Goal: Communication & Community: Ask a question

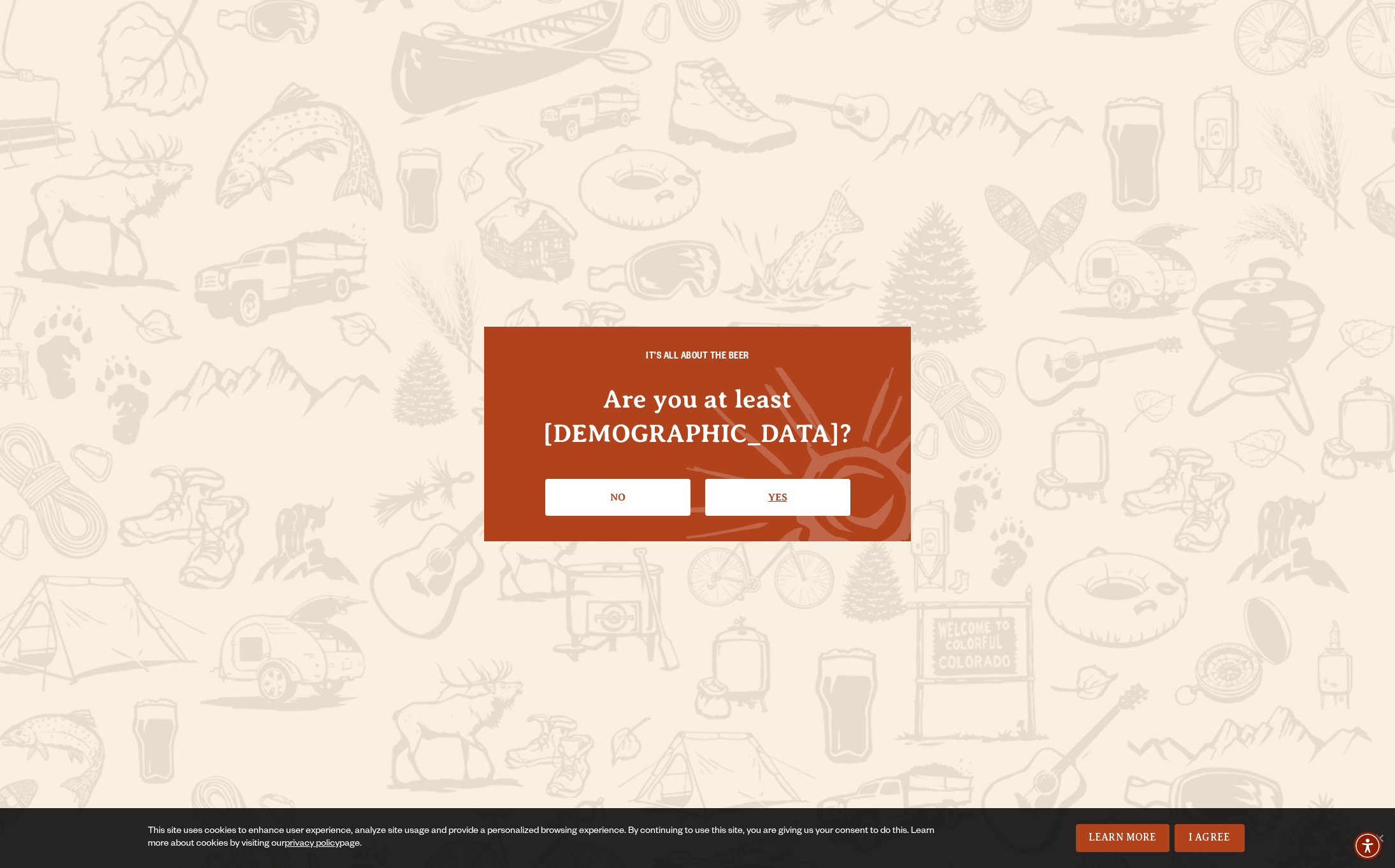
click at [790, 483] on link "Yes" at bounding box center [778, 497] width 145 height 37
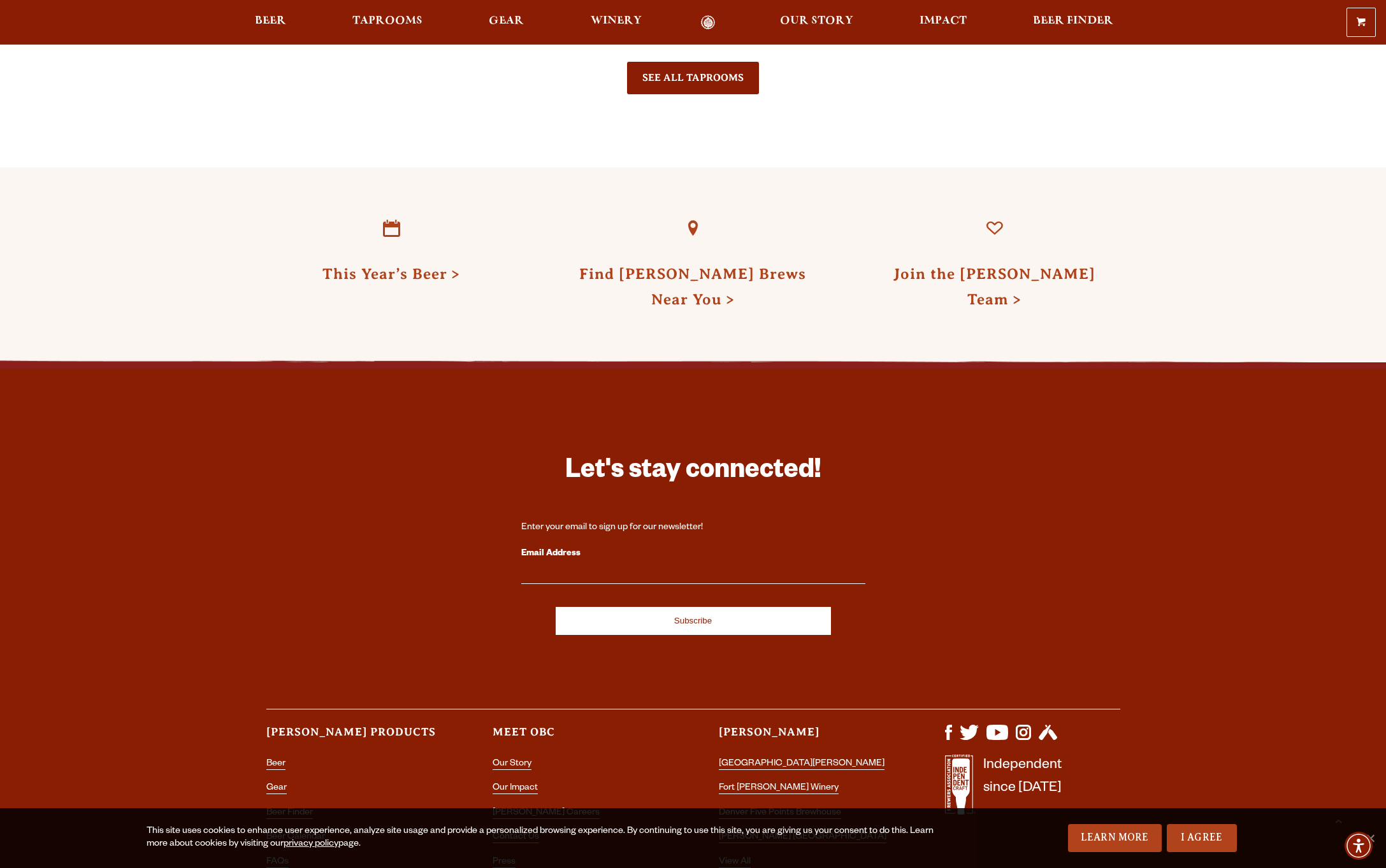
scroll to position [3611, 0]
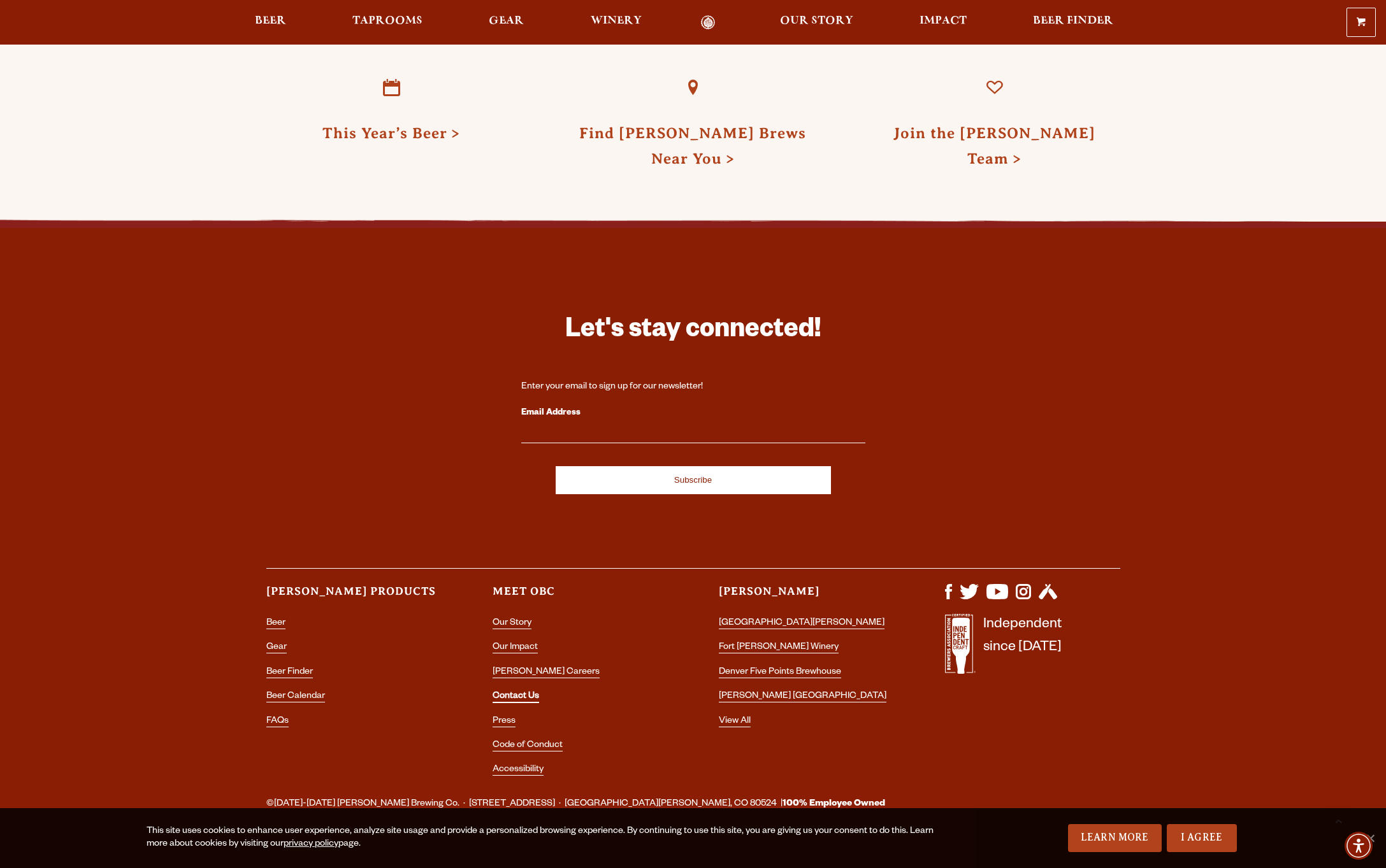
click at [514, 691] on link "Contact Us" at bounding box center [516, 697] width 46 height 12
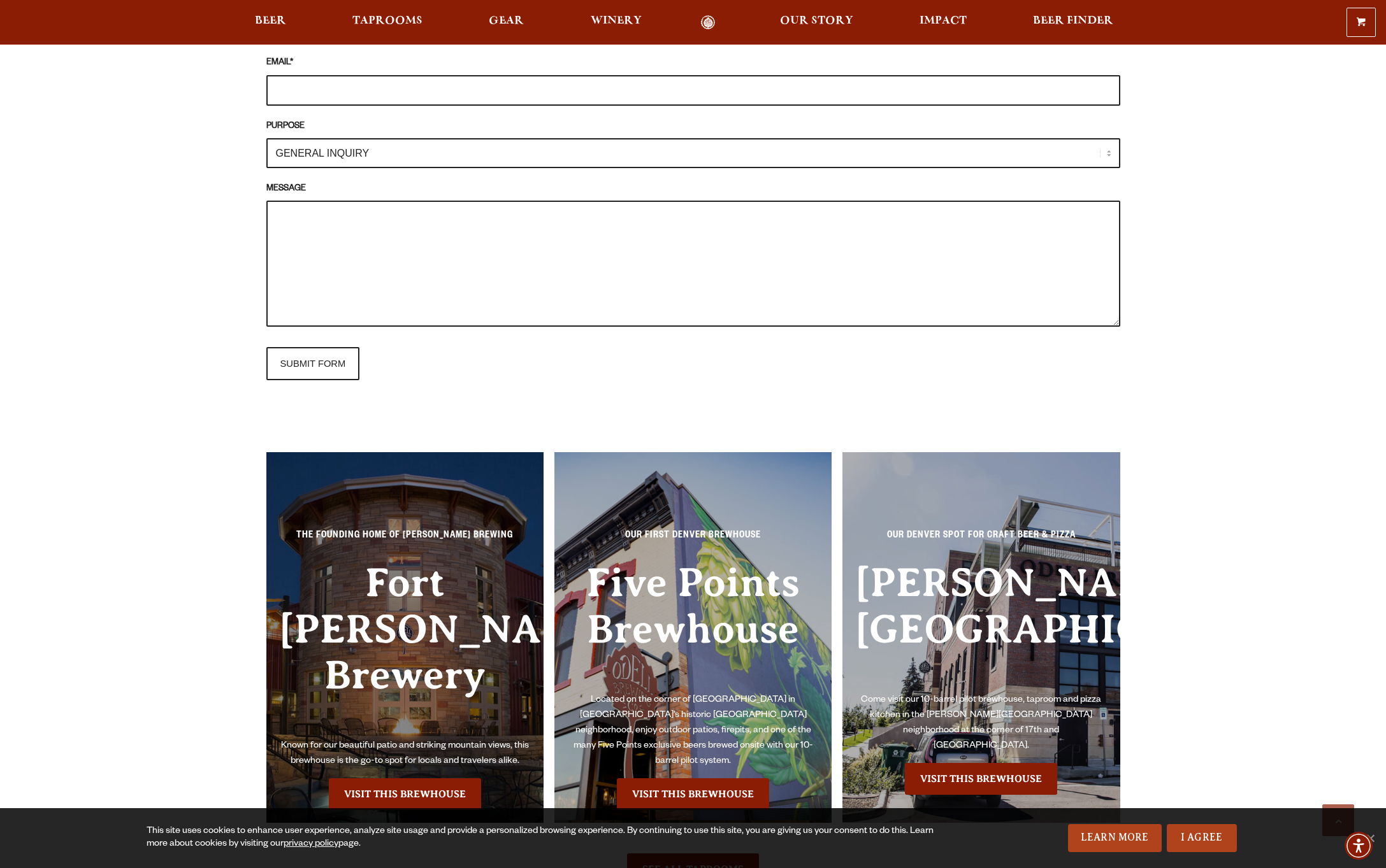
scroll to position [836, 0]
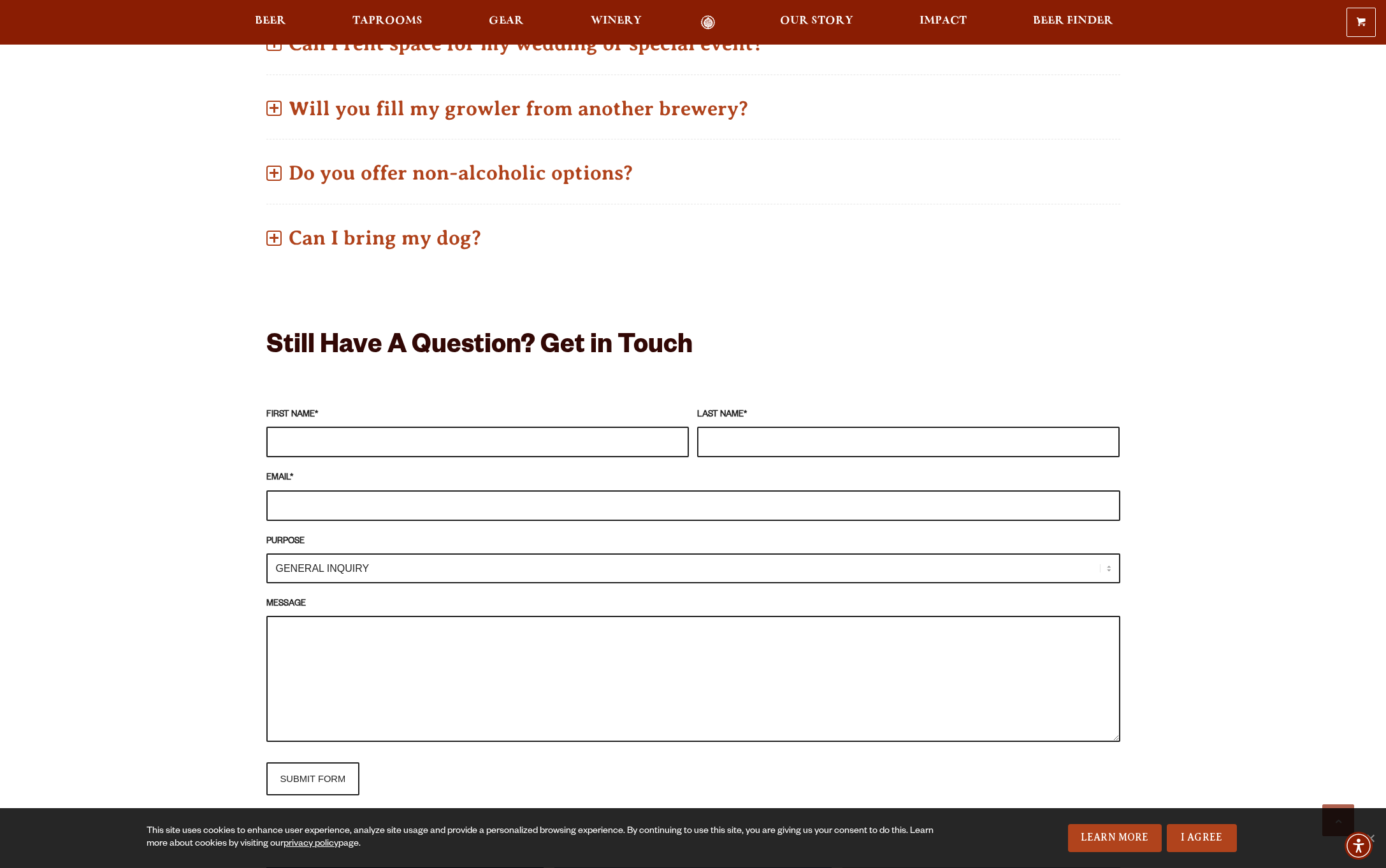
click at [346, 439] on input "FIRST NAME *" at bounding box center [477, 442] width 423 height 30
click at [301, 555] on select "GENERAL INQUIRY TAPROOM / BREWERY WINERY BOOK A TOUR MEDIA INQUIRY GEAR SHOP [P…" at bounding box center [693, 568] width 854 height 30
click at [286, 454] on input "FIRST NAME *" at bounding box center [477, 442] width 423 height 30
type input "[PERSON_NAME]"
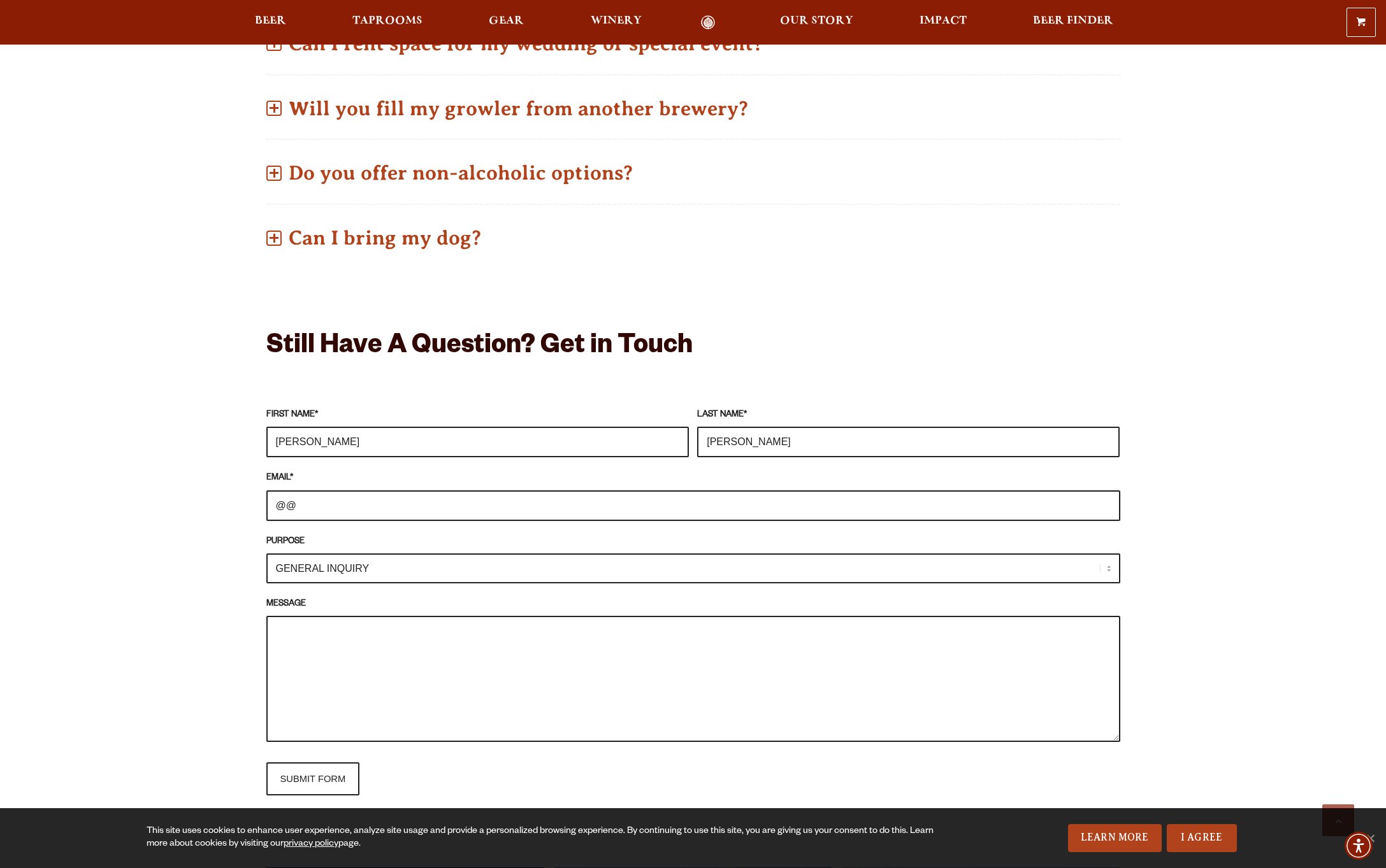
type input "@"
type input "[PERSON_NAME][EMAIL_ADDRESS][PERSON_NAME][DOMAIN_NAME]"
click at [471, 758] on fieldset "FIRST NAME * [PERSON_NAME] LAST NAME * [PERSON_NAME] EMAIL * [PERSON_NAME][EMAI…" at bounding box center [693, 601] width 854 height 400
click at [469, 662] on textarea "MESSAGE" at bounding box center [693, 679] width 854 height 126
paste textarea "Lor ipsum, D's ametcons adi el seddoe te inc Utlabor Etdolore Magnaaliq (ENI), …"
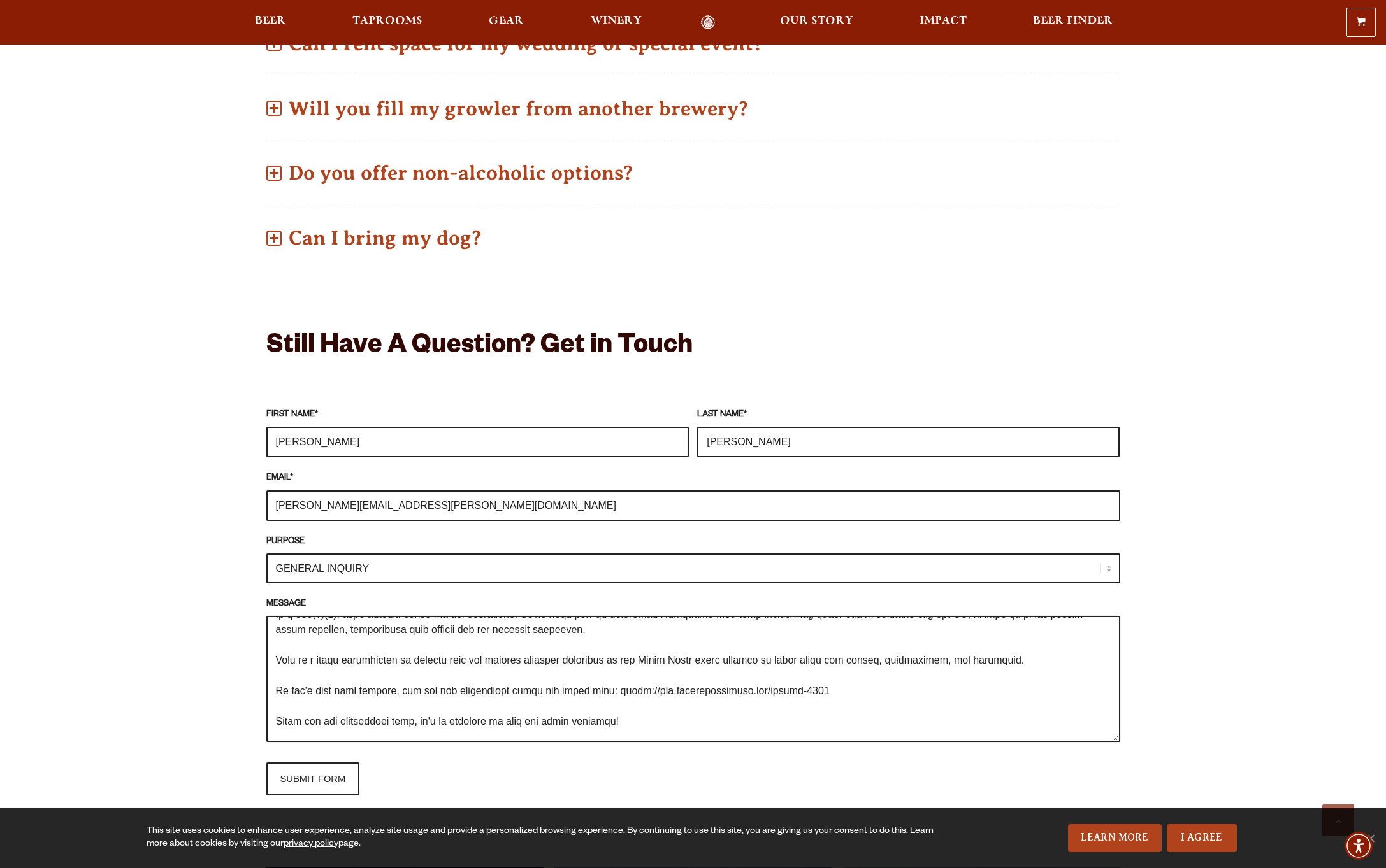
scroll to position [111, 0]
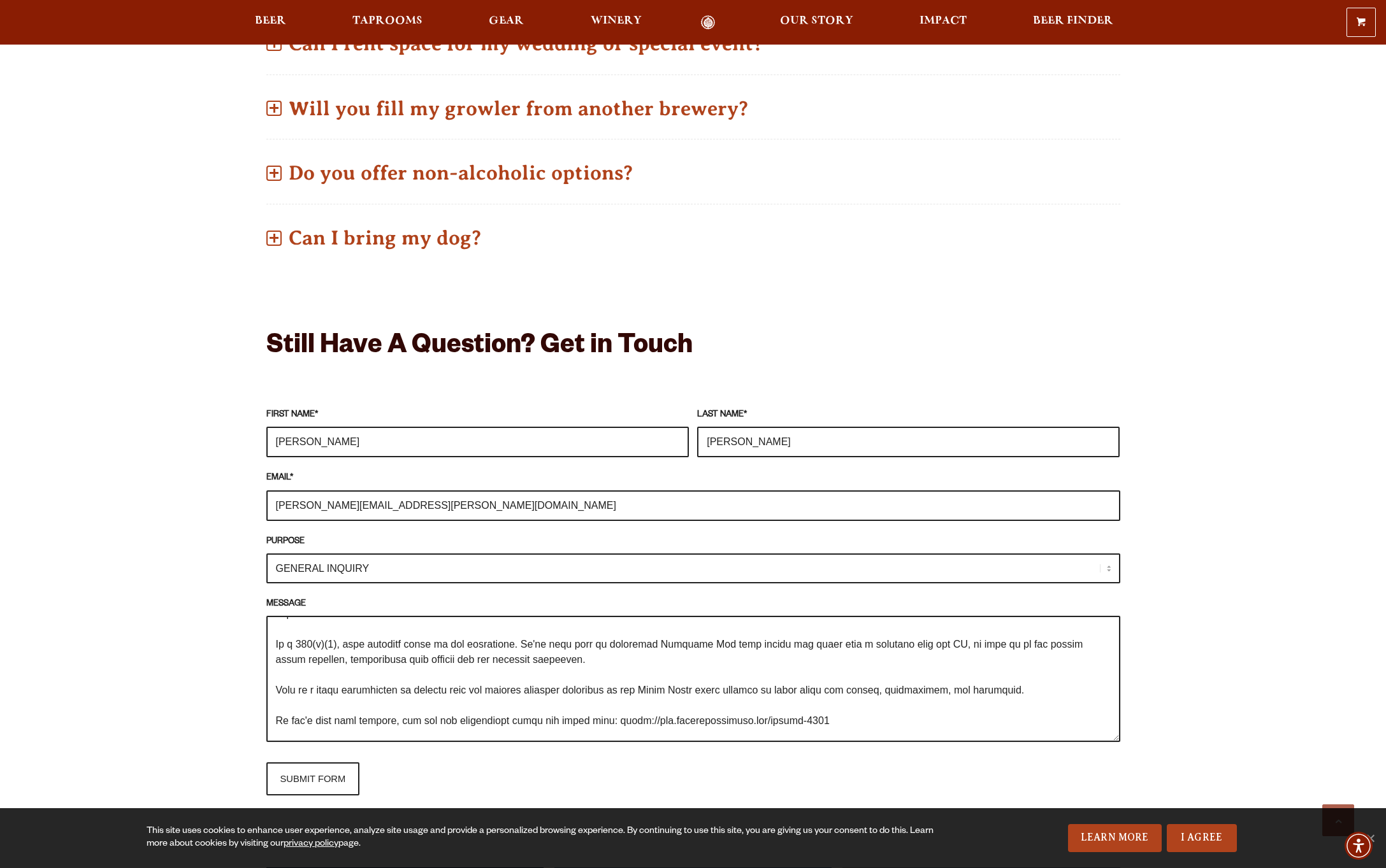
click at [663, 645] on textarea "MESSAGE" at bounding box center [693, 679] width 854 height 126
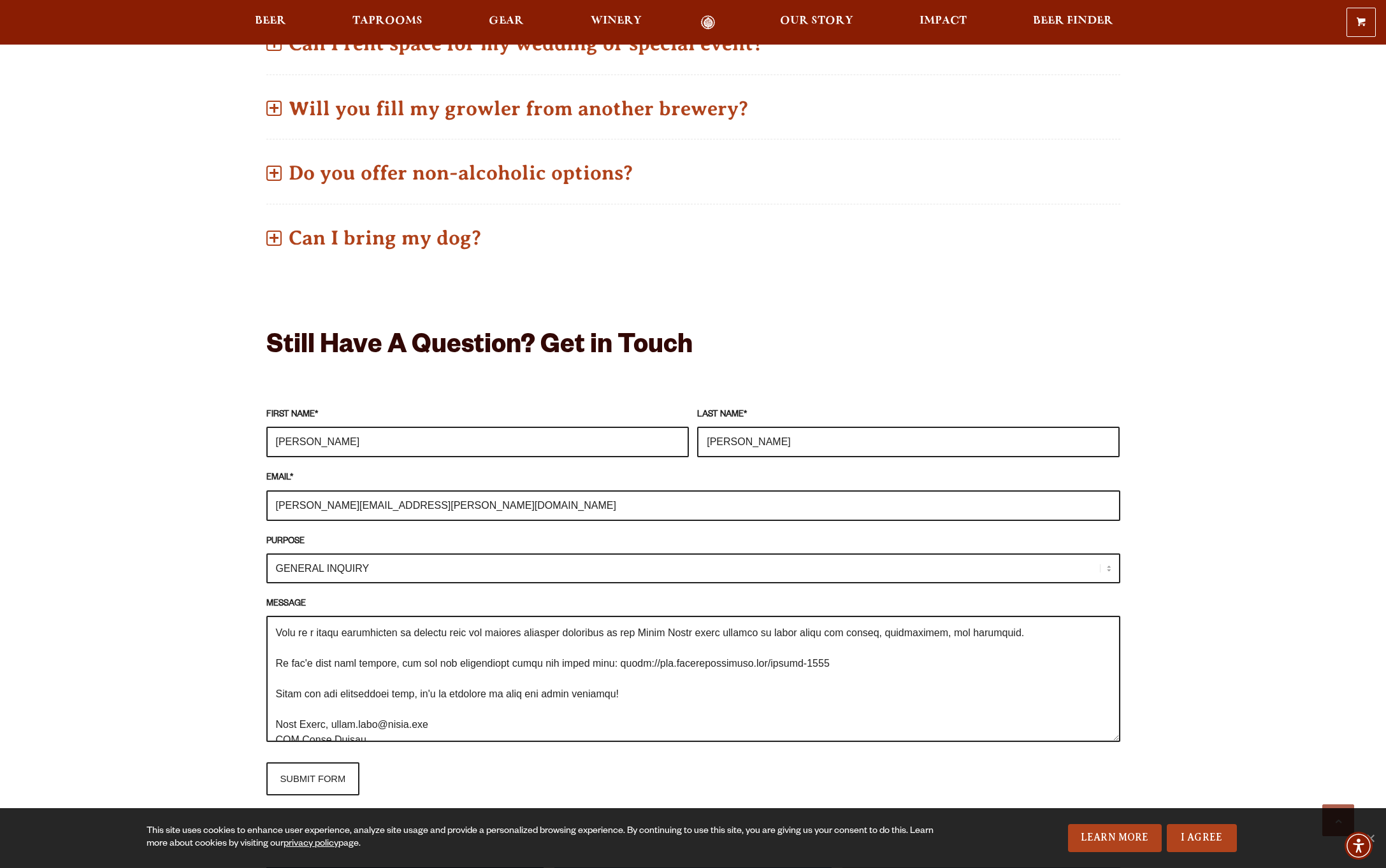
scroll to position [184, 0]
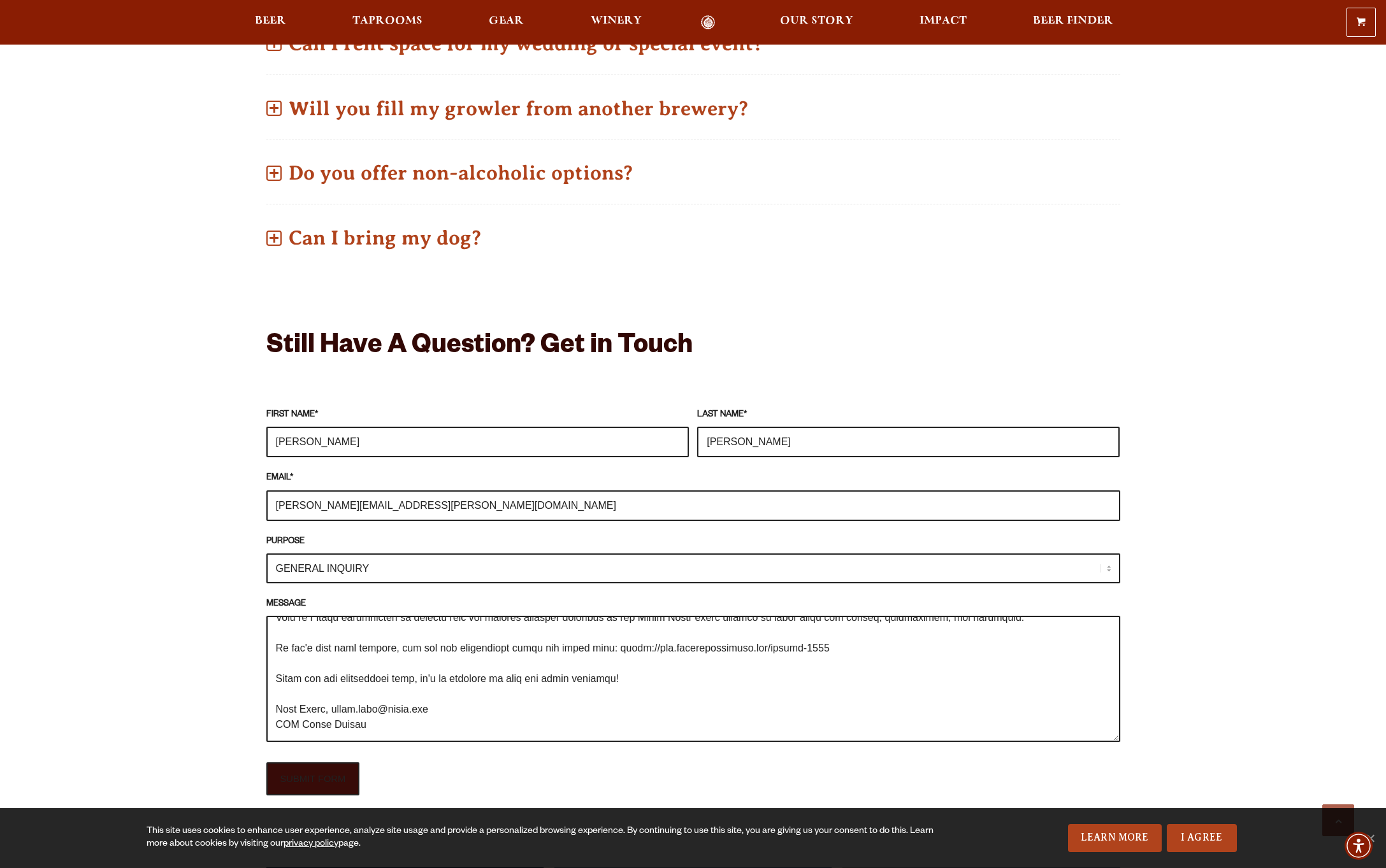
type textarea "Lor ipsum, D's ametcons adi el seddoe te inc Utlabor Etdolore Magnaaliq (ENI), …"
click at [311, 780] on input "SUBMIT FORM" at bounding box center [313, 779] width 94 height 33
type input "Sending"
